Goal: Information Seeking & Learning: Learn about a topic

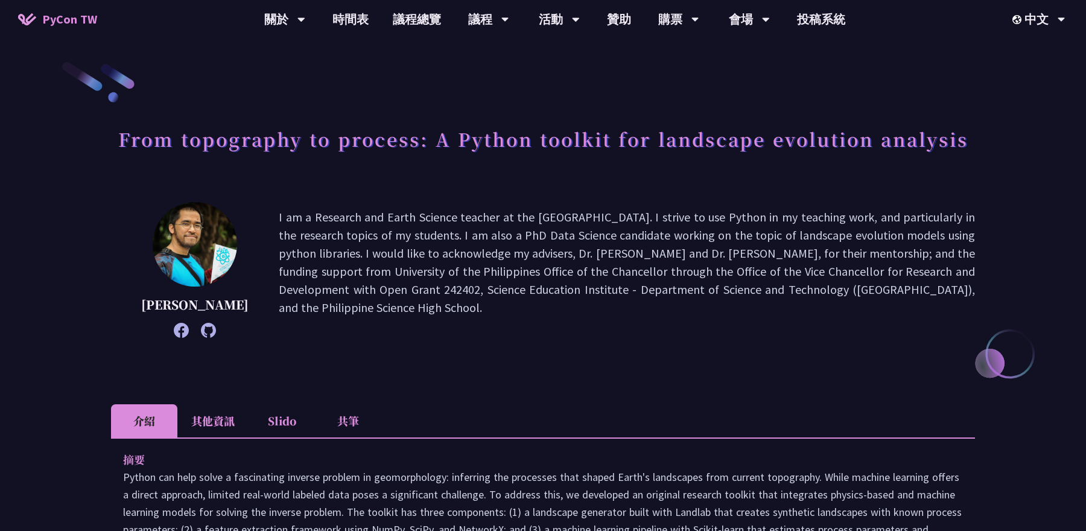
click at [843, 150] on h1 "From topography to process: A Python toolkit for landscape evolution analysis" at bounding box center [543, 139] width 850 height 36
